Goal: Task Accomplishment & Management: Manage account settings

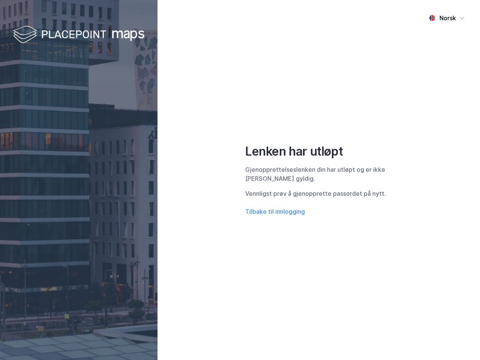
click at [240, 180] on div "Norsk Lenken har utløpt Gjenopprettelseslenken din har utløpt og er ikke lenger…" at bounding box center [319, 180] width 323 height 360
click at [79, 35] on img at bounding box center [78, 35] width 131 height 22
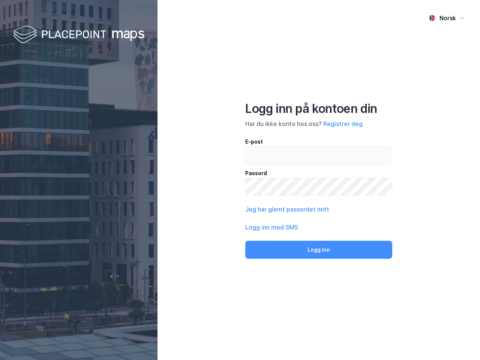
click at [447, 18] on div "Norsk" at bounding box center [448, 18] width 17 height 9
click at [275, 212] on button "Jeg har glemt passordet mitt" at bounding box center [287, 209] width 84 height 9
